Goal: Task Accomplishment & Management: Manage account settings

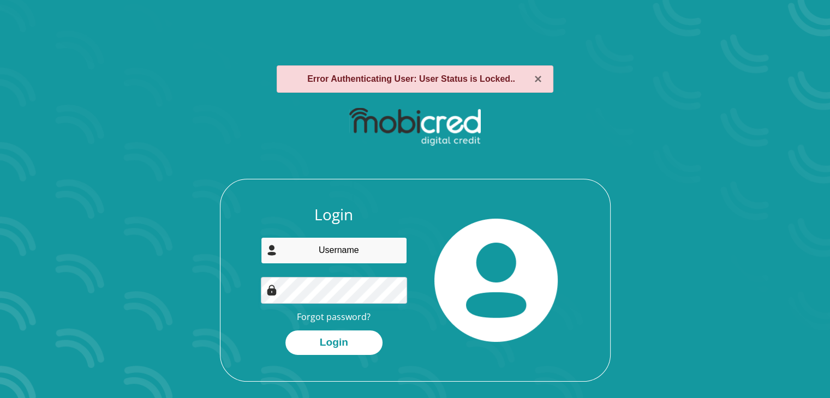
type input "[PERSON_NAME][EMAIL_ADDRESS][DOMAIN_NAME]"
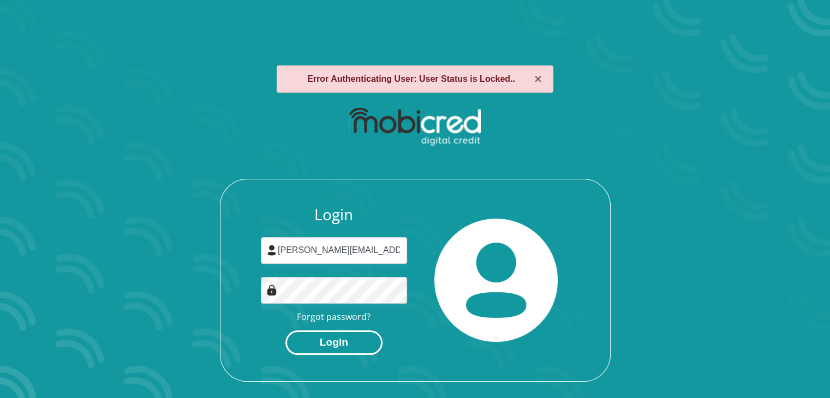
drag, startPoint x: 0, startPoint y: 0, endPoint x: 343, endPoint y: 342, distance: 484.4
click at [343, 342] on button "Login" at bounding box center [333, 343] width 97 height 25
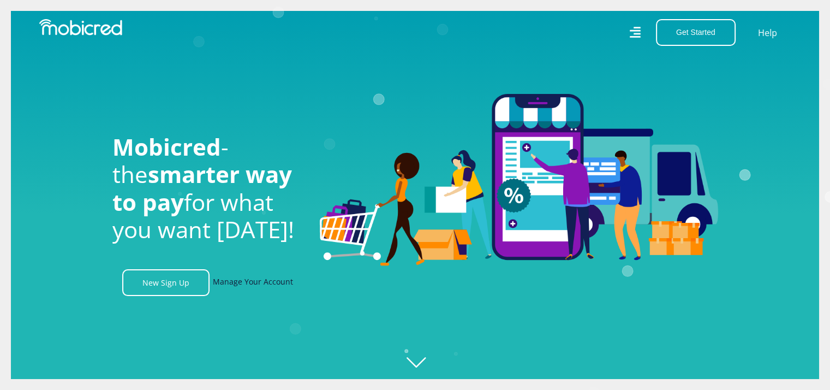
click at [262, 287] on link "Manage Your Account" at bounding box center [253, 282] width 80 height 27
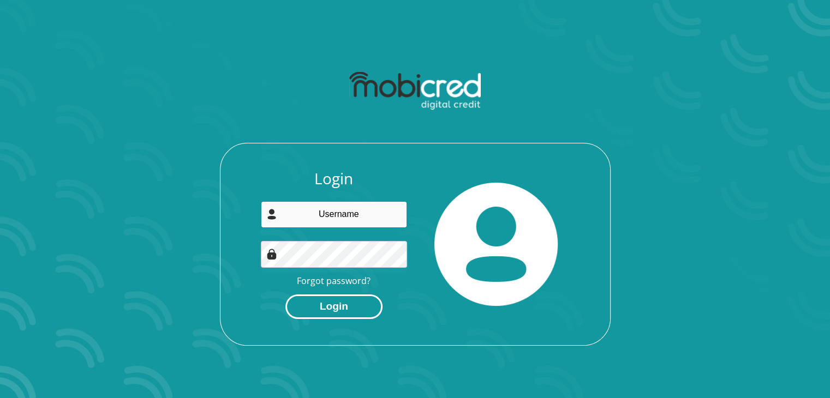
type input "[PERSON_NAME][EMAIL_ADDRESS][DOMAIN_NAME]"
click at [345, 312] on button "Login" at bounding box center [333, 307] width 97 height 25
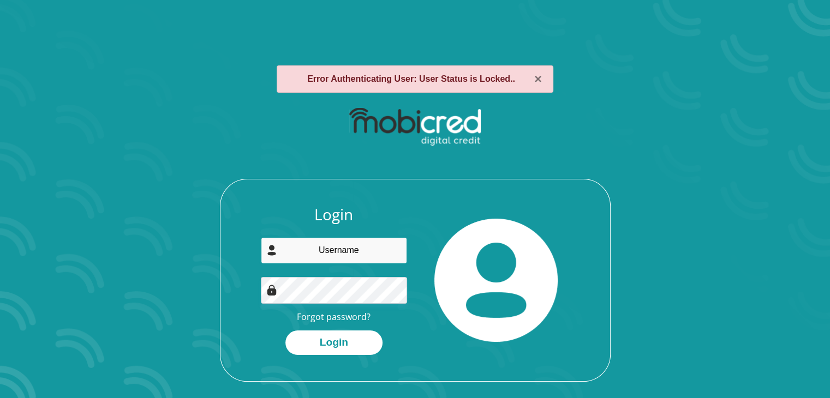
type input "[PERSON_NAME][EMAIL_ADDRESS][DOMAIN_NAME]"
click at [450, 79] on div "× Error Authenticating User: User Status is Locked.." at bounding box center [415, 78] width 277 height 27
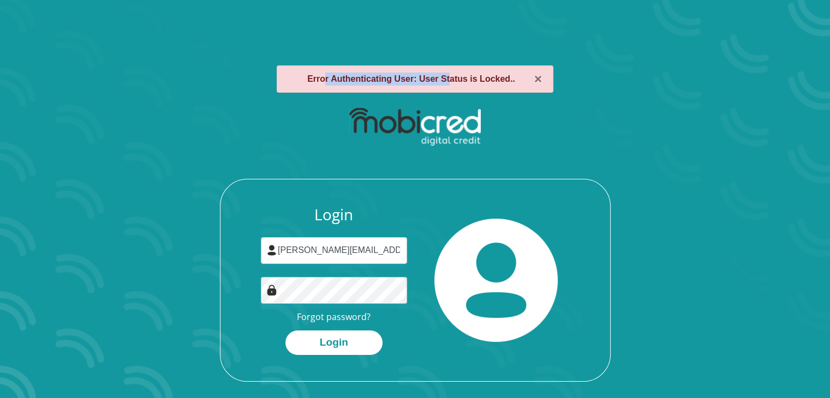
drag, startPoint x: 450, startPoint y: 79, endPoint x: 327, endPoint y: 86, distance: 122.4
click at [327, 86] on div "× Error Authenticating User: User Status is Locked.." at bounding box center [415, 78] width 277 height 27
click at [221, 170] on div "Login [PERSON_NAME][EMAIL_ADDRESS][DOMAIN_NAME] Forgot password? Login" at bounding box center [415, 242] width 586 height 281
drag, startPoint x: 439, startPoint y: 81, endPoint x: 511, endPoint y: 78, distance: 72.2
click at [511, 78] on div "× Error Authenticating User: User Status is Locked.." at bounding box center [415, 78] width 277 height 27
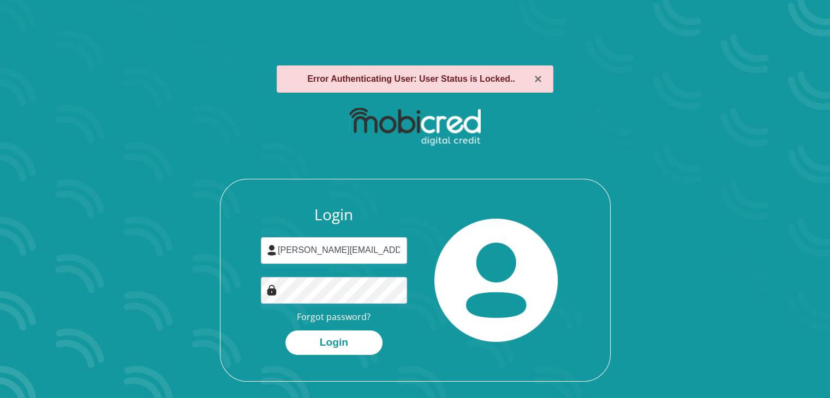
click at [679, 155] on div "Login [PERSON_NAME][EMAIL_ADDRESS][DOMAIN_NAME] Forgot password? Login" at bounding box center [415, 242] width 586 height 281
